Goal: Task Accomplishment & Management: Use online tool/utility

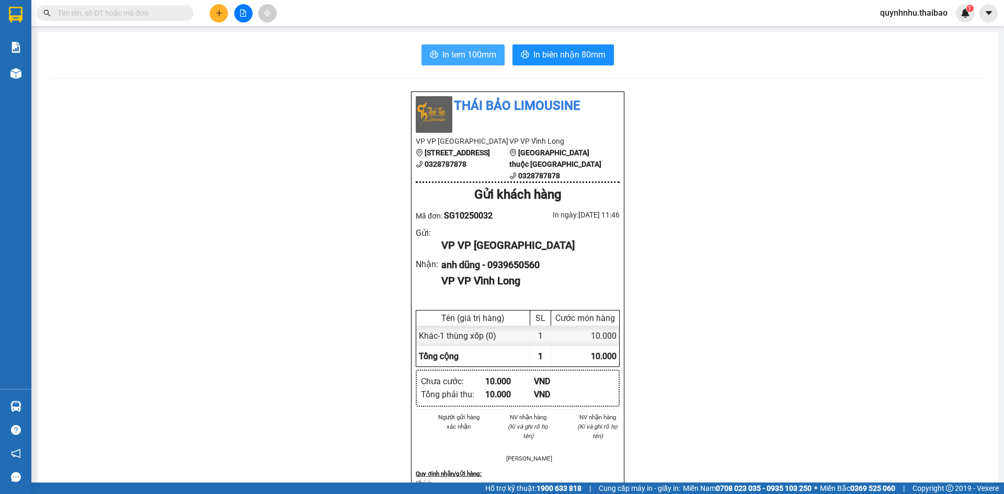
click at [474, 48] on span "In tem 100mm" at bounding box center [469, 54] width 54 height 13
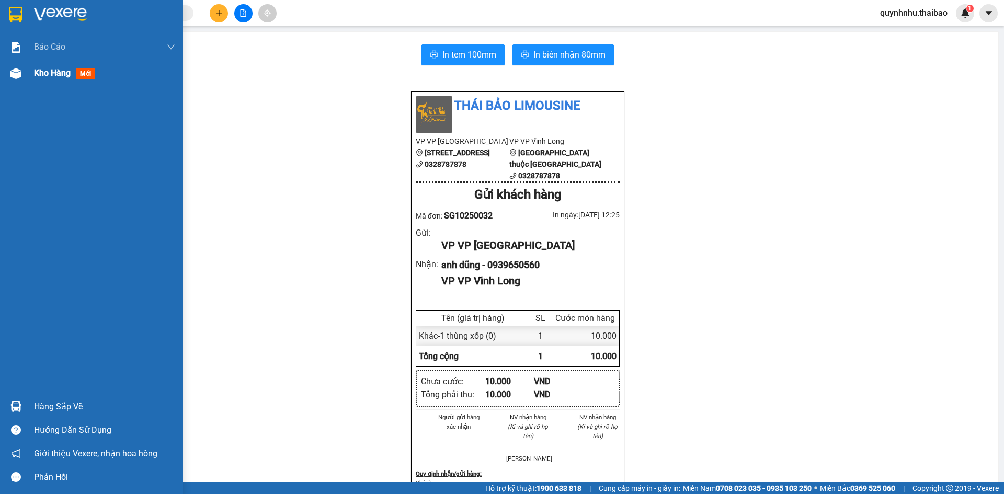
click at [25, 71] on div at bounding box center [16, 73] width 18 height 18
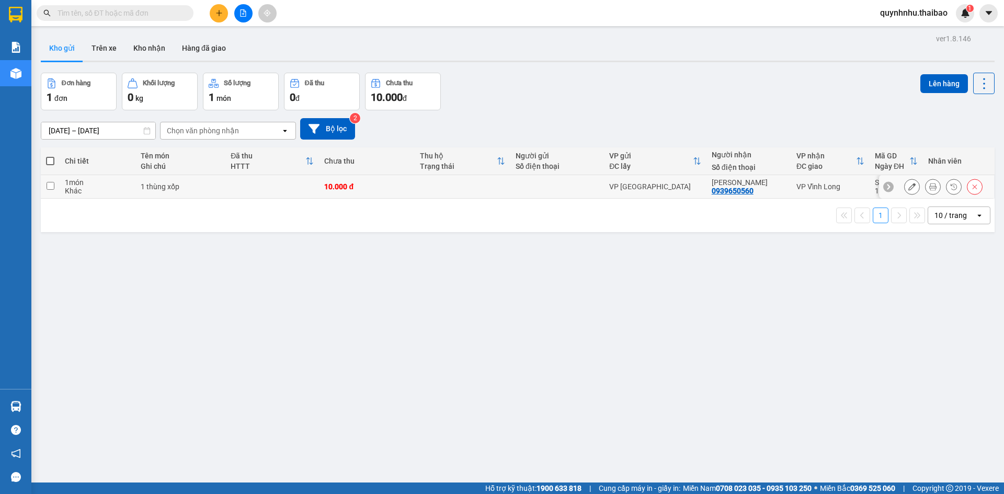
click at [50, 184] on input "checkbox" at bounding box center [51, 186] width 8 height 8
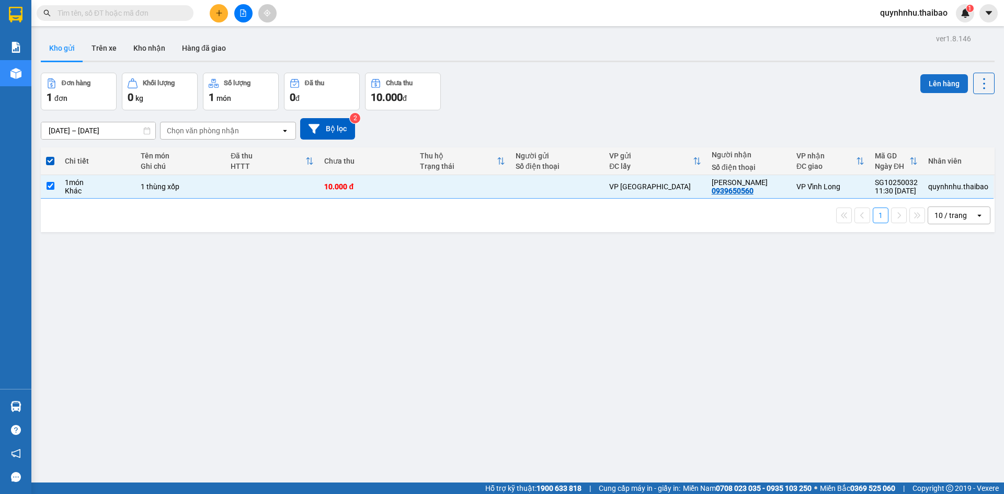
click at [939, 85] on button "Lên hàng" at bounding box center [944, 83] width 48 height 19
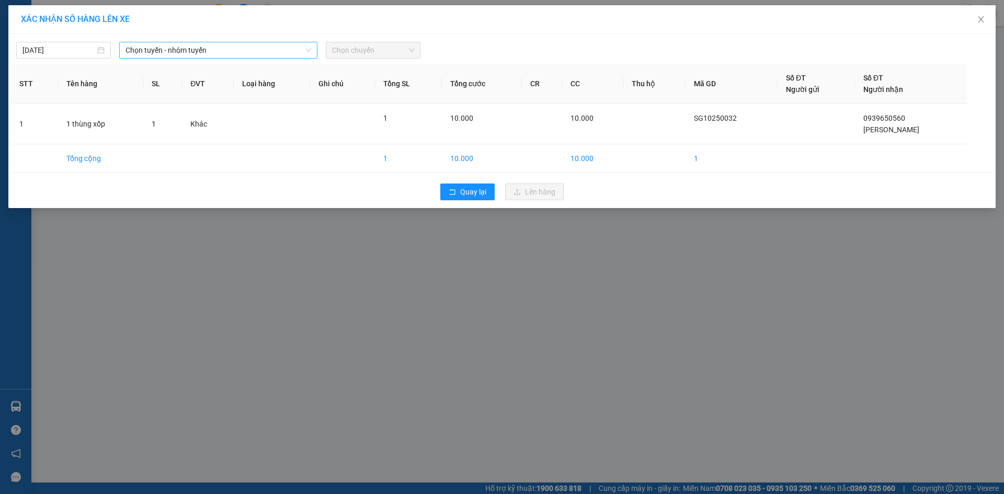
click at [216, 52] on span "Chọn tuyến - nhóm tuyến" at bounding box center [219, 50] width 186 height 16
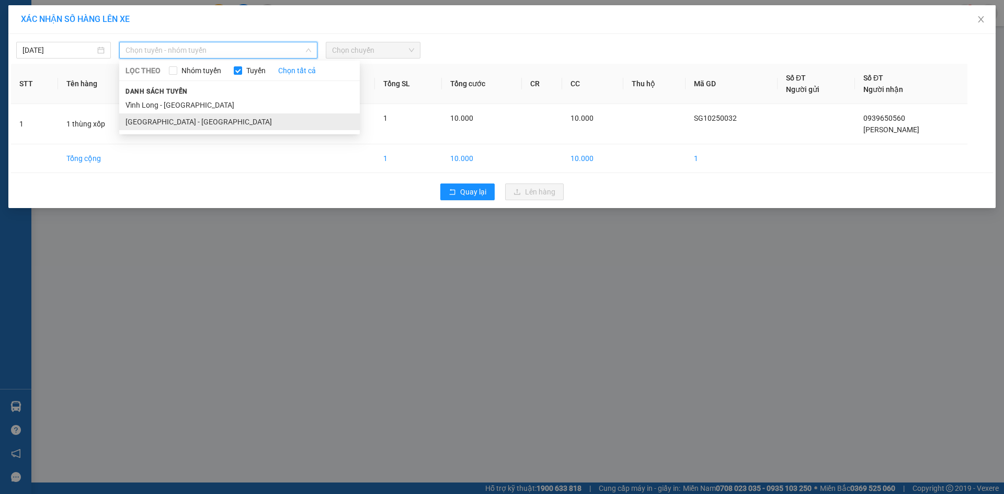
click at [177, 125] on li "[GEOGRAPHIC_DATA] - [GEOGRAPHIC_DATA]" at bounding box center [239, 121] width 241 height 17
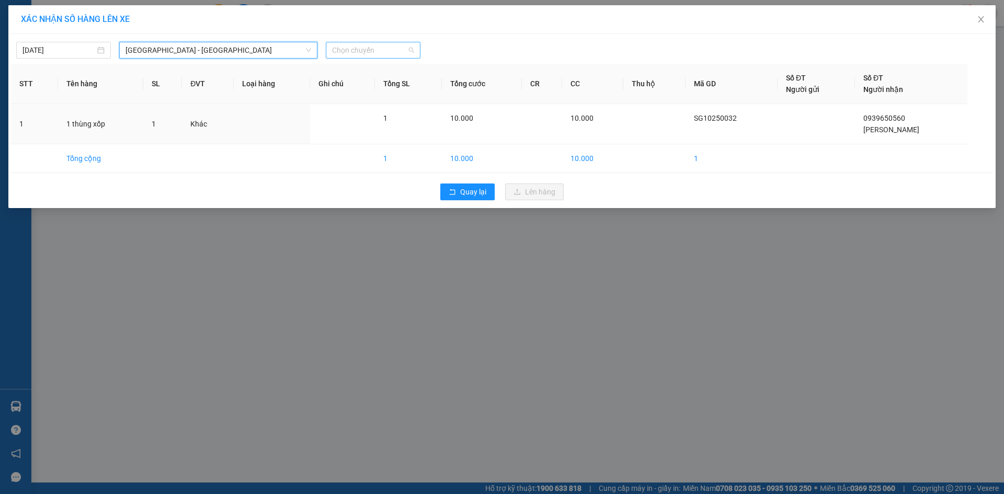
click at [350, 50] on span "Chọn chuyến" at bounding box center [373, 50] width 82 height 16
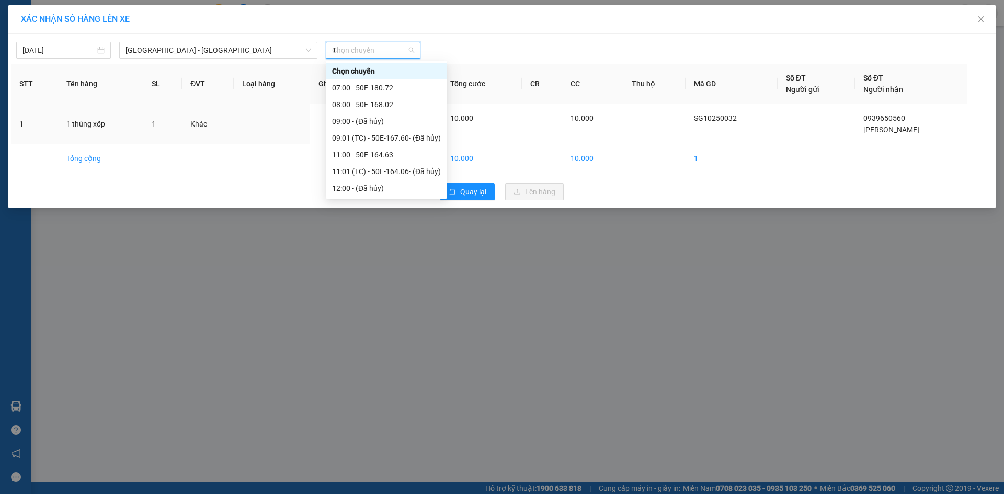
type input "13"
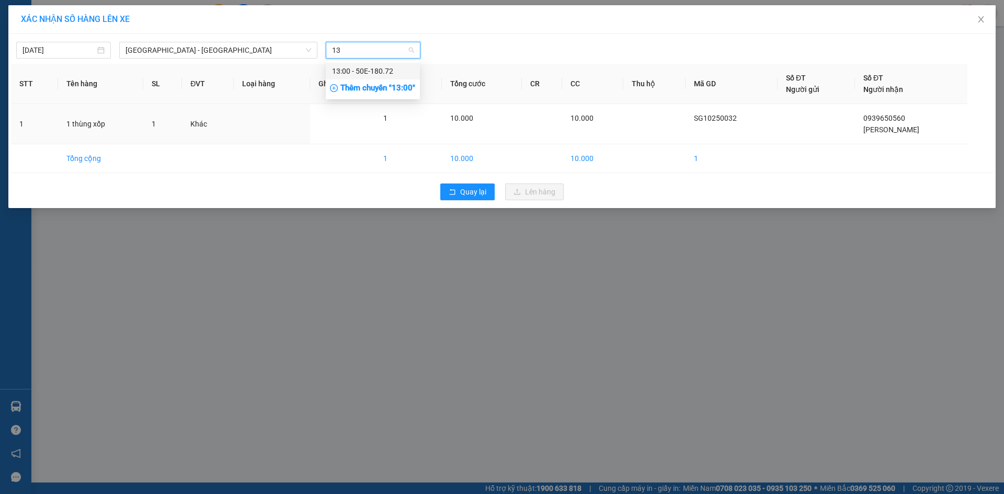
click at [401, 71] on div "13:00 - 50E-180.72" at bounding box center [373, 71] width 82 height 12
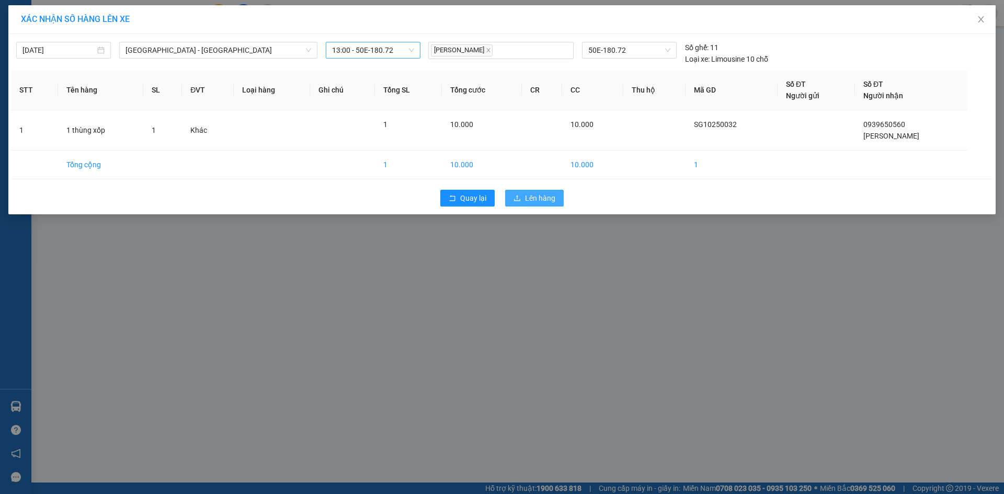
click at [554, 203] on span "Lên hàng" at bounding box center [540, 198] width 30 height 12
